Goal: Information Seeking & Learning: Learn about a topic

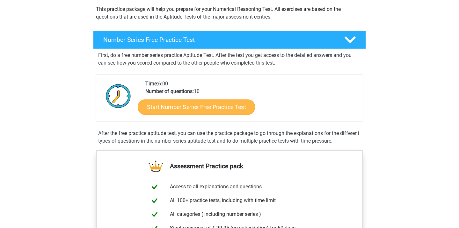
scroll to position [75, 0]
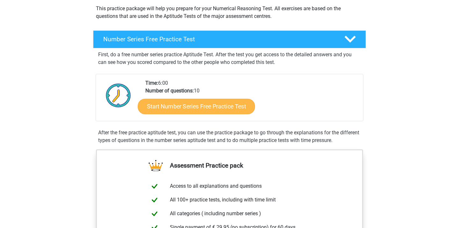
click at [183, 105] on link "Start Number Series Free Practice Test" at bounding box center [196, 105] width 117 height 15
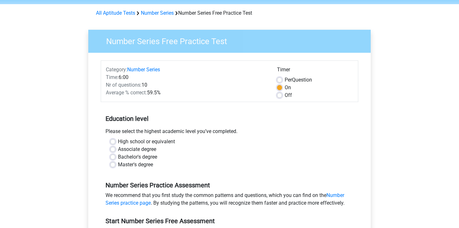
scroll to position [25, 0]
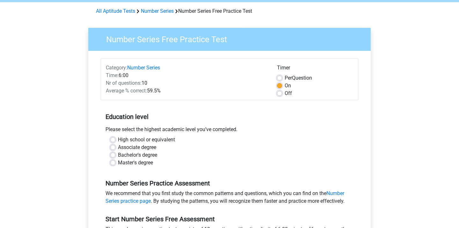
click at [118, 138] on label "High school or equivalent" at bounding box center [146, 140] width 57 height 8
click at [113, 138] on input "High school or equivalent" at bounding box center [112, 139] width 5 height 6
radio input "true"
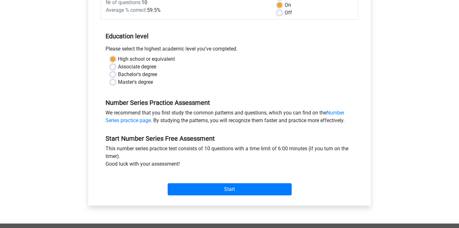
scroll to position [107, 0]
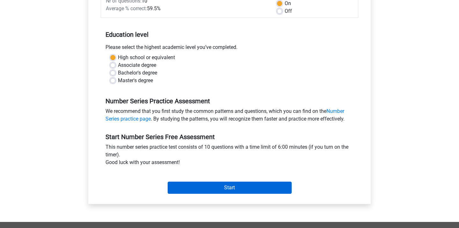
click at [236, 186] on input "Start" at bounding box center [230, 187] width 124 height 12
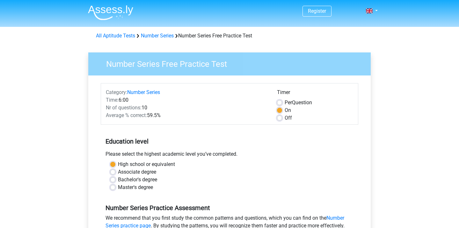
scroll to position [0, 0]
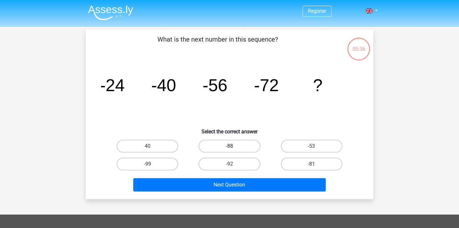
click at [233, 139] on label "-88" at bounding box center [230, 145] width 62 height 13
click at [233, 146] on input "-88" at bounding box center [232, 148] width 4 height 4
radio input "true"
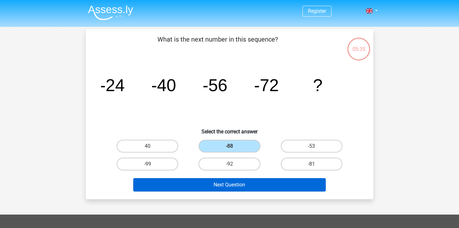
click at [245, 180] on button "Next Question" at bounding box center [229, 184] width 193 height 13
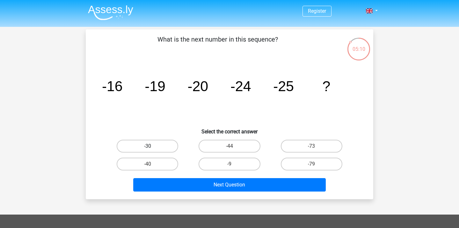
click at [136, 147] on label "-30" at bounding box center [148, 145] width 62 height 13
click at [148, 147] on input "-30" at bounding box center [150, 148] width 4 height 4
radio input "true"
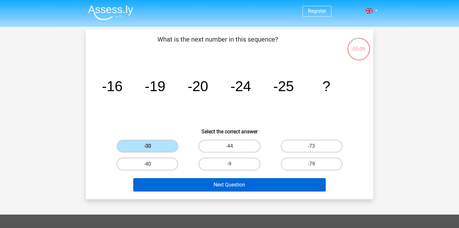
click at [236, 190] on button "Next Question" at bounding box center [229, 184] width 193 height 13
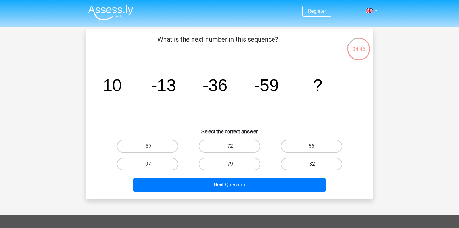
click at [323, 164] on label "-82" at bounding box center [312, 163] width 62 height 13
click at [316, 164] on input "-82" at bounding box center [314, 166] width 4 height 4
radio input "true"
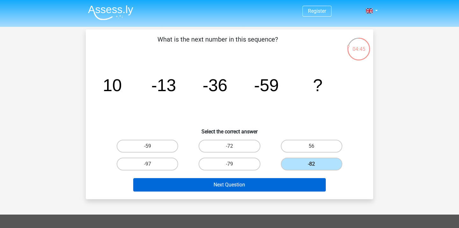
click at [285, 178] on button "Next Question" at bounding box center [229, 184] width 193 height 13
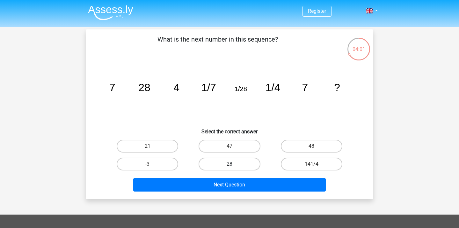
click at [228, 167] on label "28" at bounding box center [230, 163] width 62 height 13
click at [230, 167] on input "28" at bounding box center [232, 166] width 4 height 4
radio input "true"
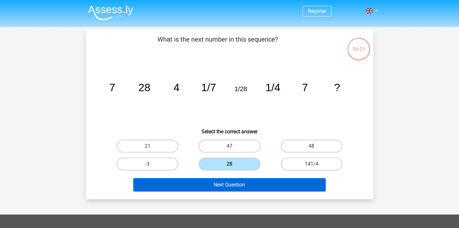
click at [229, 184] on button "Next Question" at bounding box center [229, 184] width 193 height 13
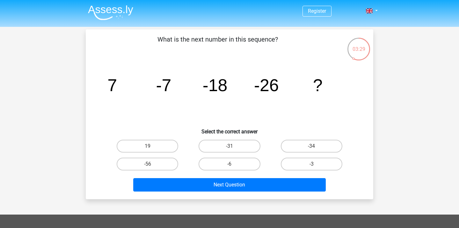
click at [231, 149] on input "-31" at bounding box center [232, 148] width 4 height 4
radio input "true"
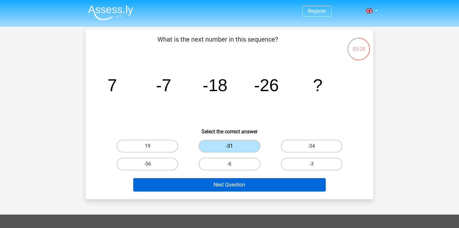
click at [241, 184] on button "Next Question" at bounding box center [229, 184] width 193 height 13
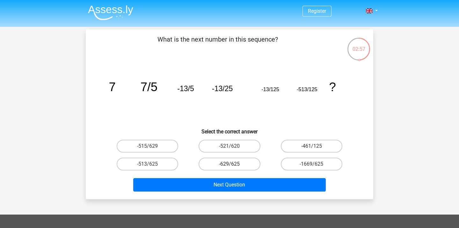
click at [249, 165] on label "-629/625" at bounding box center [230, 163] width 62 height 13
click at [234, 165] on input "-629/625" at bounding box center [232, 166] width 4 height 4
radio input "true"
click at [310, 166] on label "-1669/625" at bounding box center [312, 163] width 62 height 13
click at [312, 166] on input "-1669/625" at bounding box center [314, 166] width 4 height 4
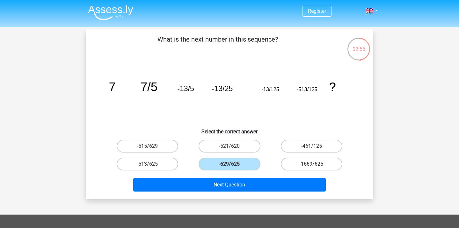
radio input "true"
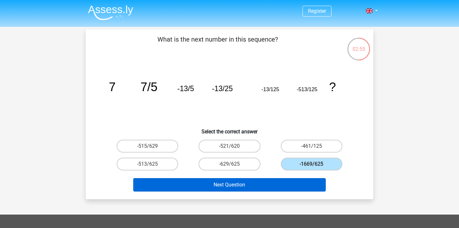
click at [296, 178] on button "Next Question" at bounding box center [229, 184] width 193 height 13
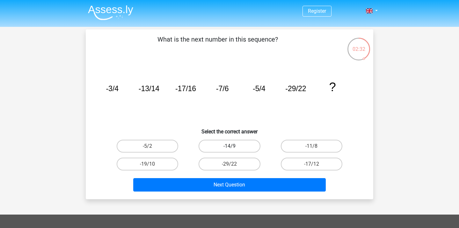
click at [243, 146] on label "-14/9" at bounding box center [230, 145] width 62 height 13
click at [234, 146] on input "-14/9" at bounding box center [232, 148] width 4 height 4
radio input "true"
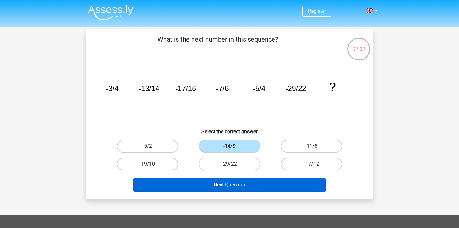
click at [248, 179] on button "Next Question" at bounding box center [229, 184] width 193 height 13
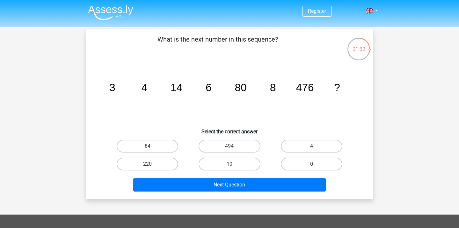
click at [307, 149] on label "4" at bounding box center [312, 145] width 62 height 13
click at [312, 149] on input "4" at bounding box center [314, 148] width 4 height 4
radio input "true"
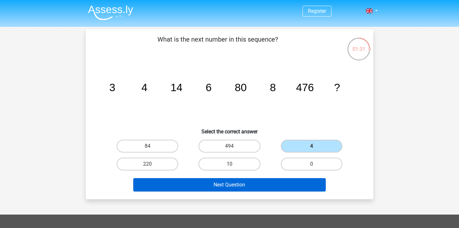
click at [252, 183] on button "Next Question" at bounding box center [229, 184] width 193 height 13
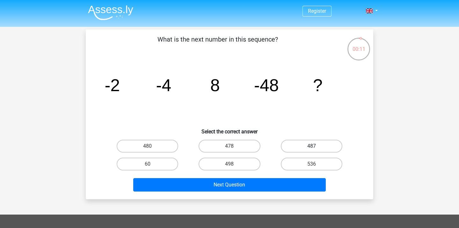
click at [312, 145] on label "487" at bounding box center [312, 145] width 62 height 13
click at [312, 146] on input "487" at bounding box center [314, 148] width 4 height 4
radio input "true"
click at [316, 159] on label "536" at bounding box center [312, 163] width 62 height 13
click at [316, 164] on input "536" at bounding box center [314, 166] width 4 height 4
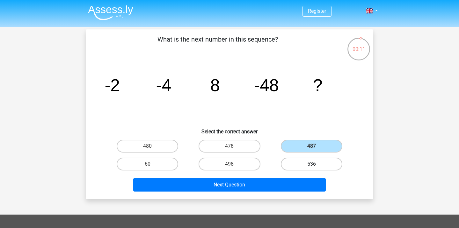
radio input "true"
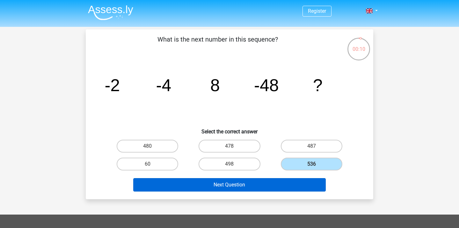
click at [298, 180] on button "Next Question" at bounding box center [229, 184] width 193 height 13
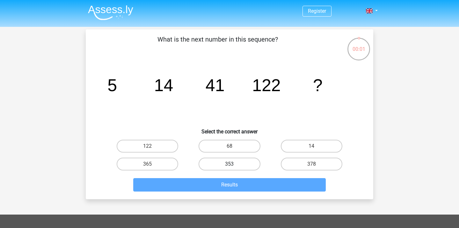
click at [241, 162] on label "353" at bounding box center [230, 163] width 62 height 13
click at [234, 164] on input "353" at bounding box center [232, 166] width 4 height 4
radio input "true"
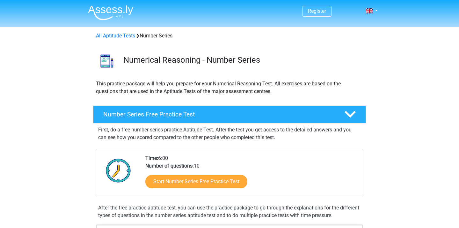
scroll to position [75, 0]
